Goal: Information Seeking & Learning: Find specific fact

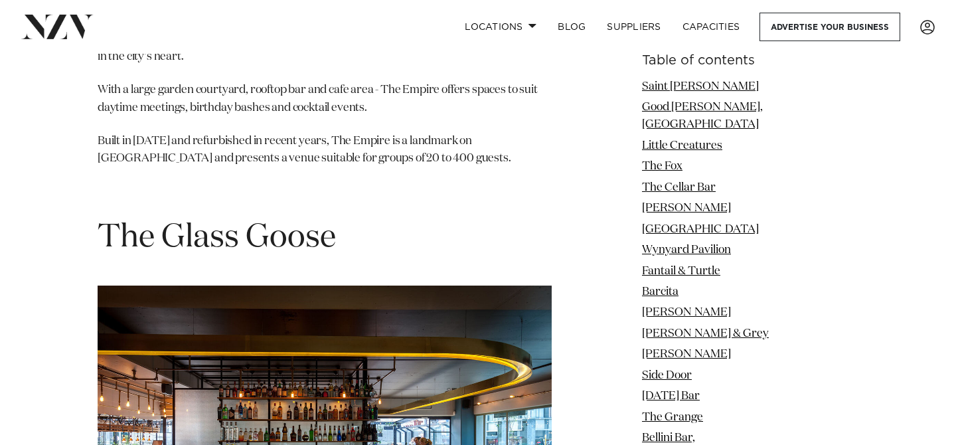
scroll to position [15451, 0]
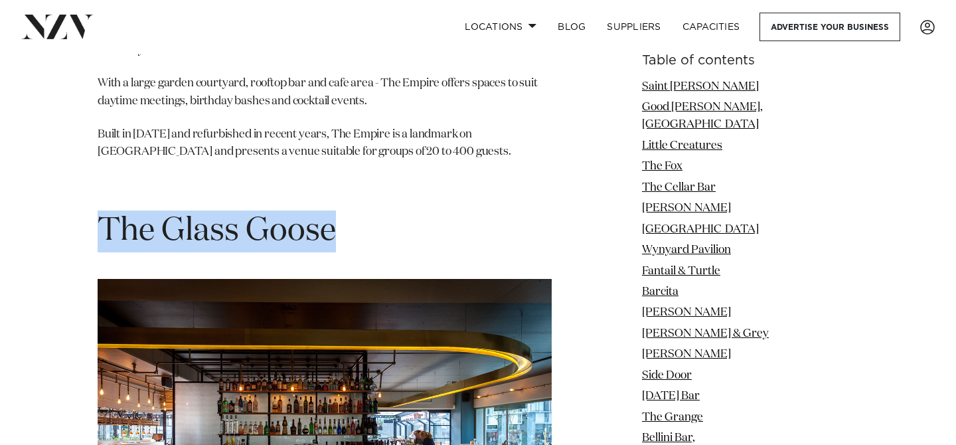
drag, startPoint x: 336, startPoint y: 60, endPoint x: 102, endPoint y: 54, distance: 233.8
click at [102, 210] on h1 "The Glass Goose" at bounding box center [325, 231] width 454 height 42
copy span "The Glass Goose"
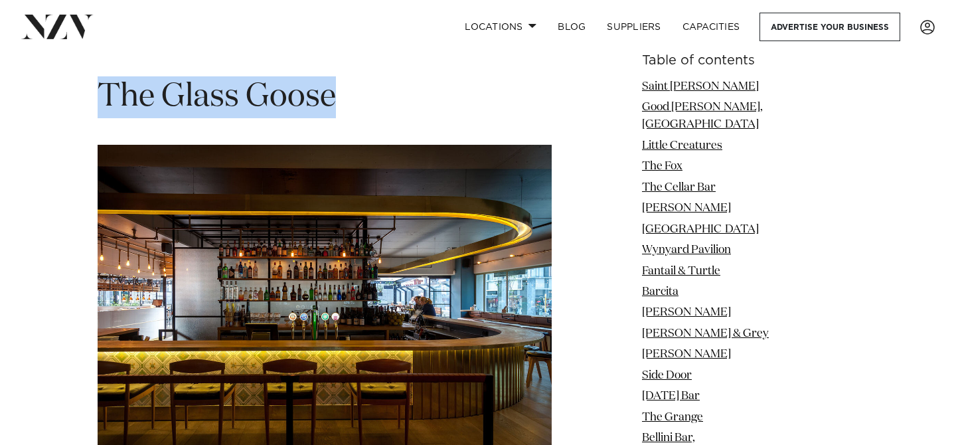
scroll to position [15524, 0]
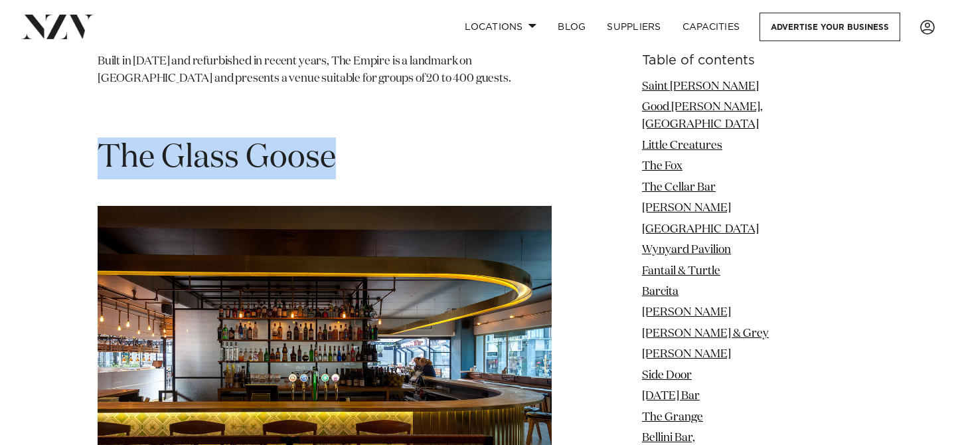
click at [382, 278] on img at bounding box center [325, 366] width 454 height 320
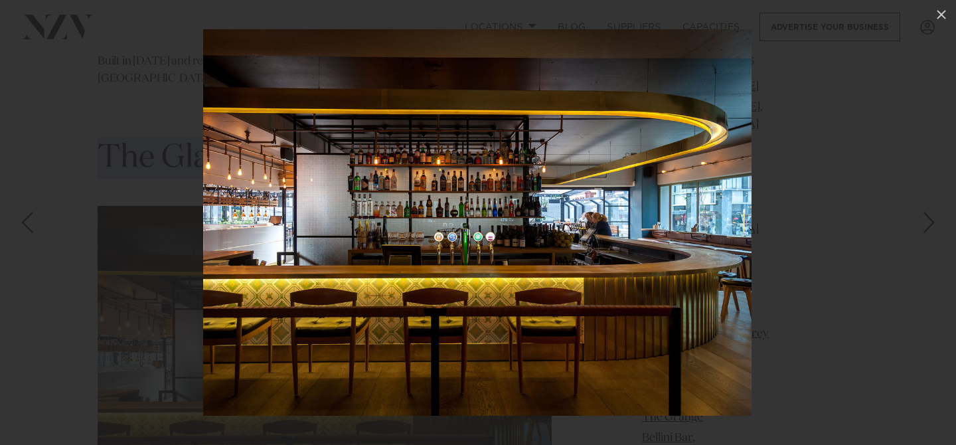
click at [855, 159] on div at bounding box center [478, 222] width 956 height 445
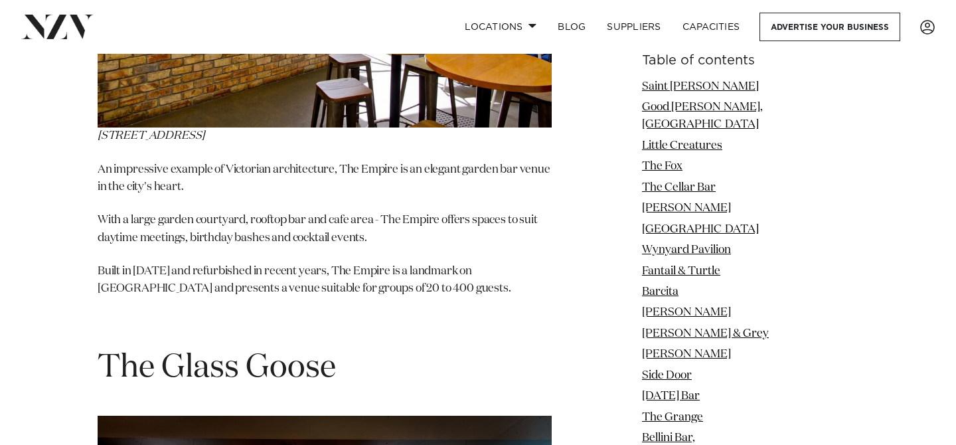
click at [220, 352] on span "The Glass Goose" at bounding box center [217, 368] width 238 height 32
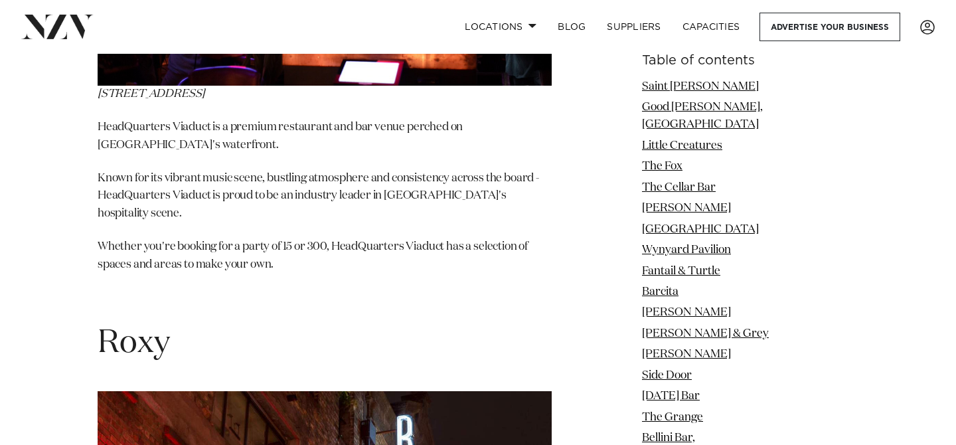
scroll to position [16558, 0]
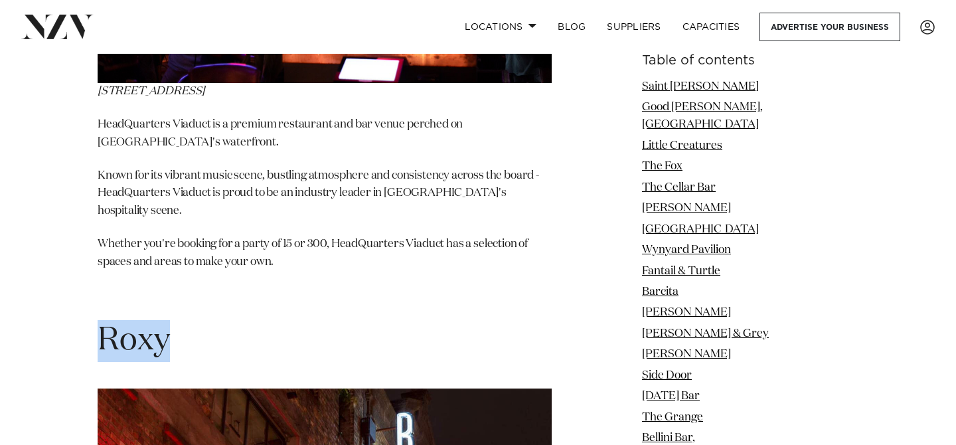
drag, startPoint x: 174, startPoint y: 153, endPoint x: 83, endPoint y: 150, distance: 91.0
copy span "Roxy"
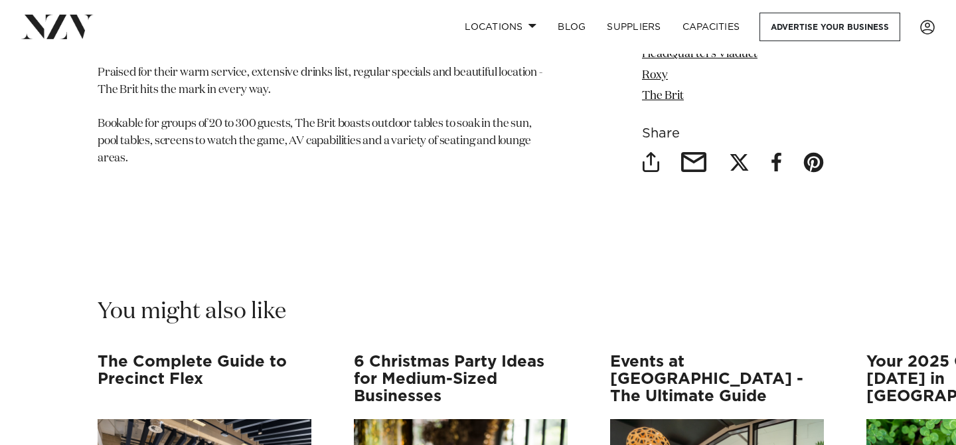
scroll to position [17820, 0]
